Goal: Information Seeking & Learning: Learn about a topic

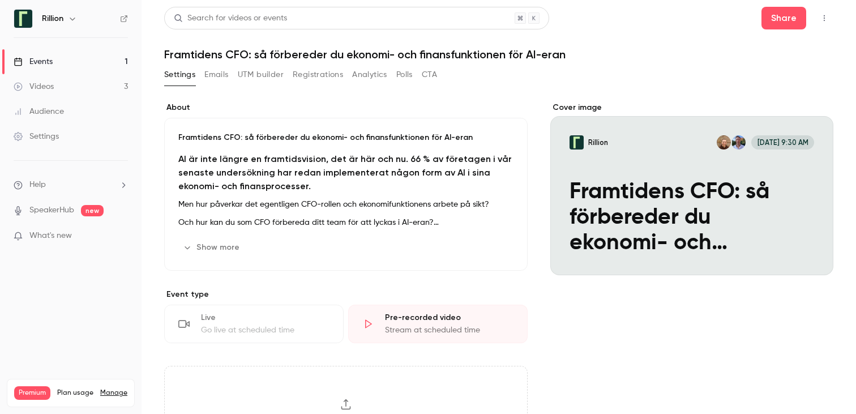
click at [100, 60] on link "Events 1" at bounding box center [71, 61] width 142 height 25
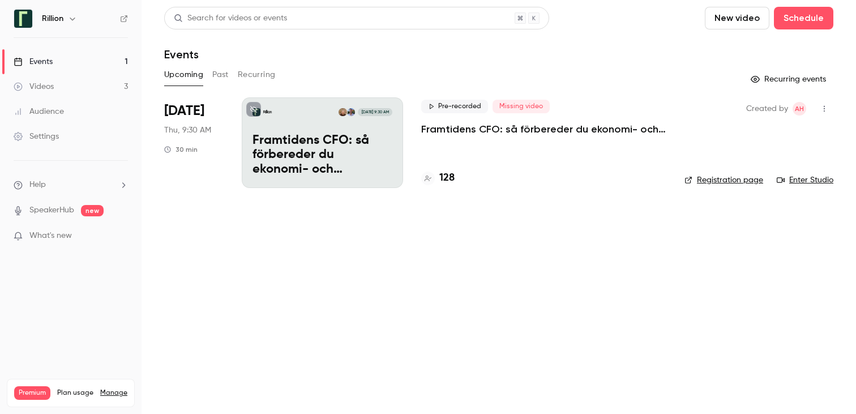
click at [438, 130] on p "Framtidens CFO: så förbereder du ekonomi- och finansfunktionen för AI-eran​" at bounding box center [543, 129] width 245 height 14
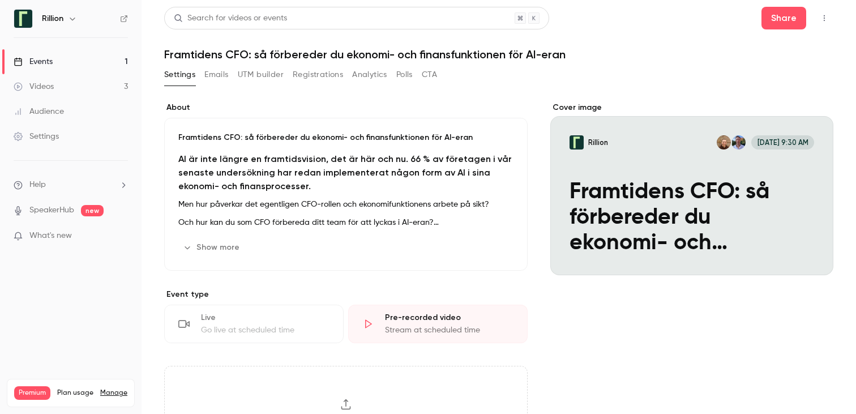
click at [322, 76] on button "Registrations" at bounding box center [318, 75] width 50 height 18
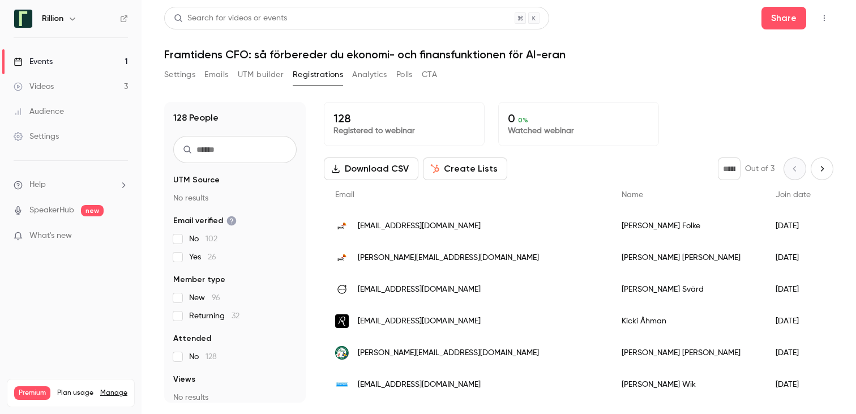
click at [92, 54] on link "Events 1" at bounding box center [71, 61] width 142 height 25
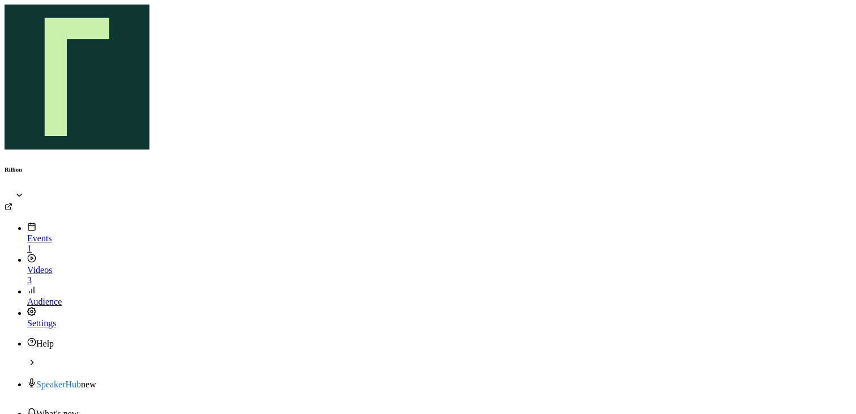
click at [92, 222] on link "Events 1" at bounding box center [439, 237] width 825 height 31
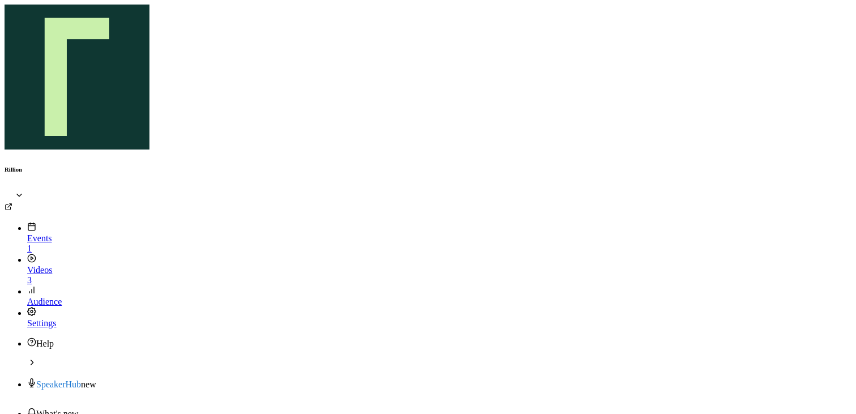
click at [103, 222] on link "Events 1" at bounding box center [439, 237] width 825 height 31
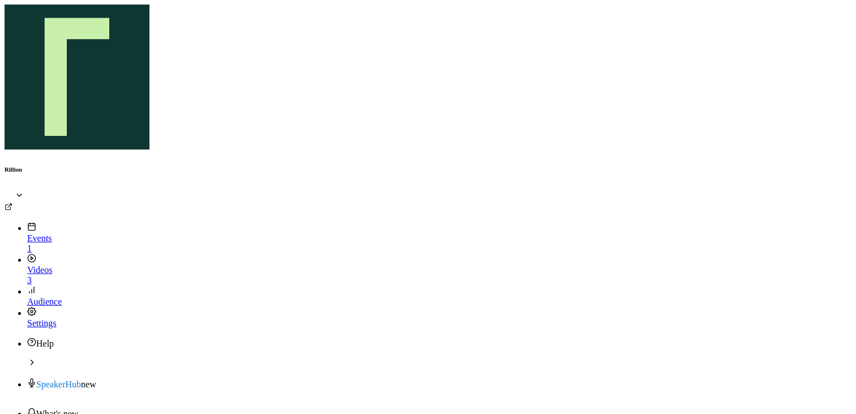
click at [105, 222] on link "Events 1" at bounding box center [439, 237] width 825 height 31
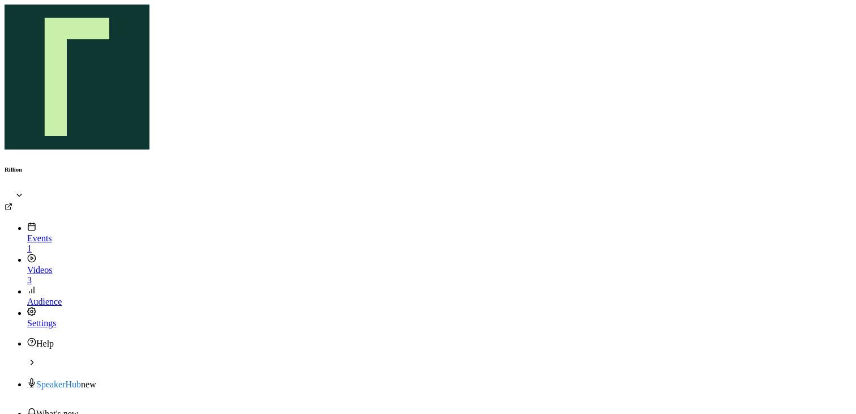
click at [53, 222] on link "Events 1" at bounding box center [439, 237] width 825 height 31
